Goal: Transaction & Acquisition: Book appointment/travel/reservation

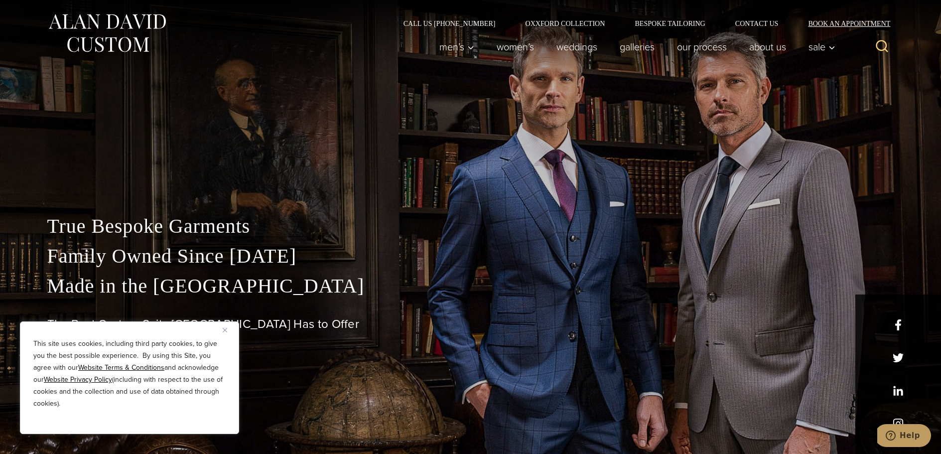
click at [830, 23] on link "Book an Appointment" at bounding box center [843, 23] width 101 height 7
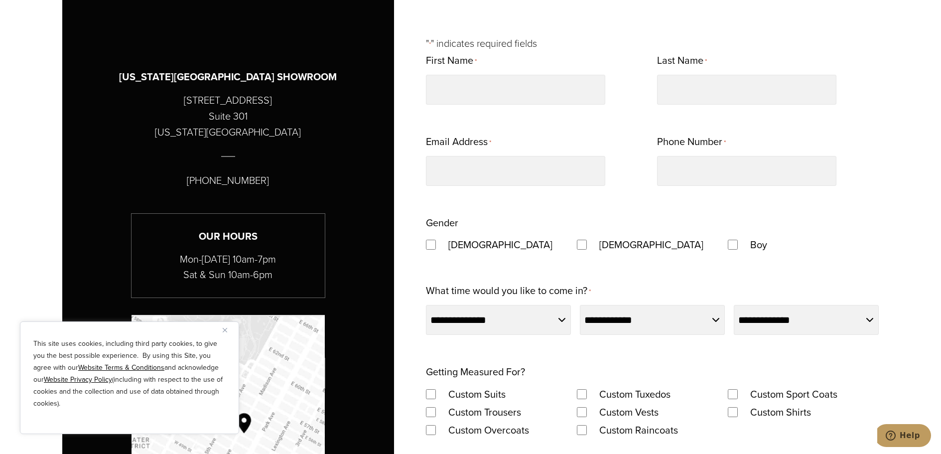
scroll to position [598, 0]
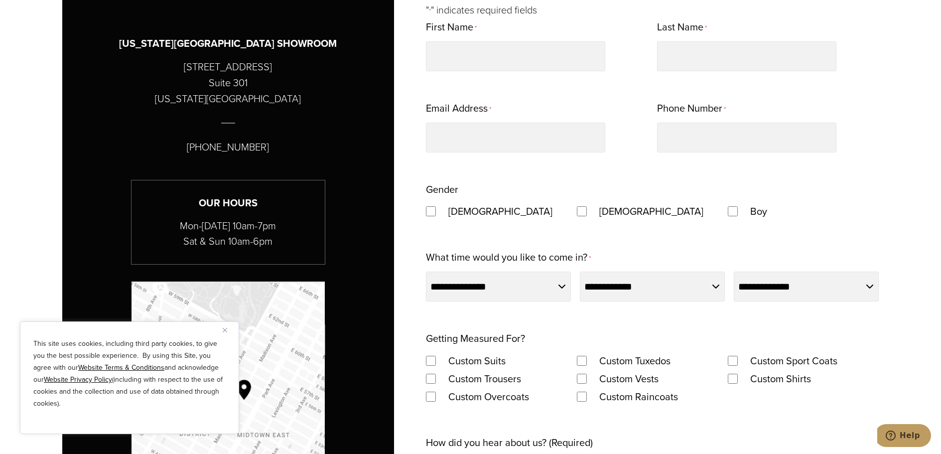
click at [226, 332] on img "Close" at bounding box center [225, 330] width 4 height 4
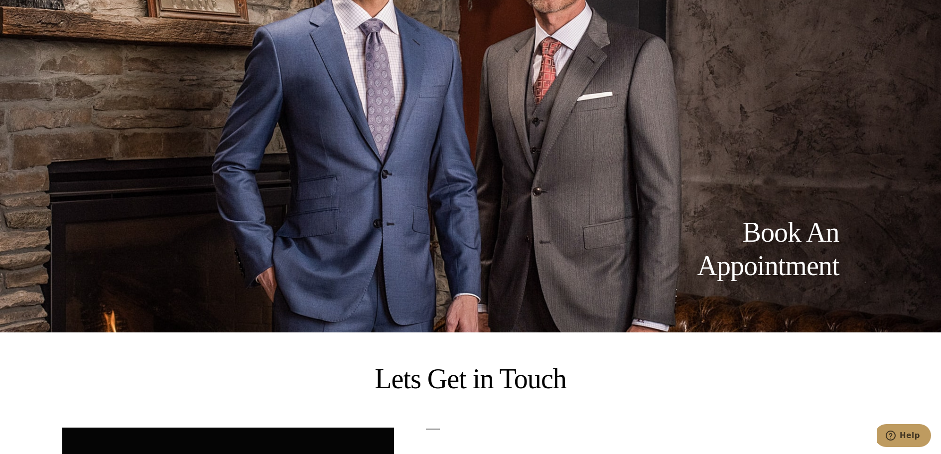
scroll to position [0, 0]
